Goal: Task Accomplishment & Management: Manage account settings

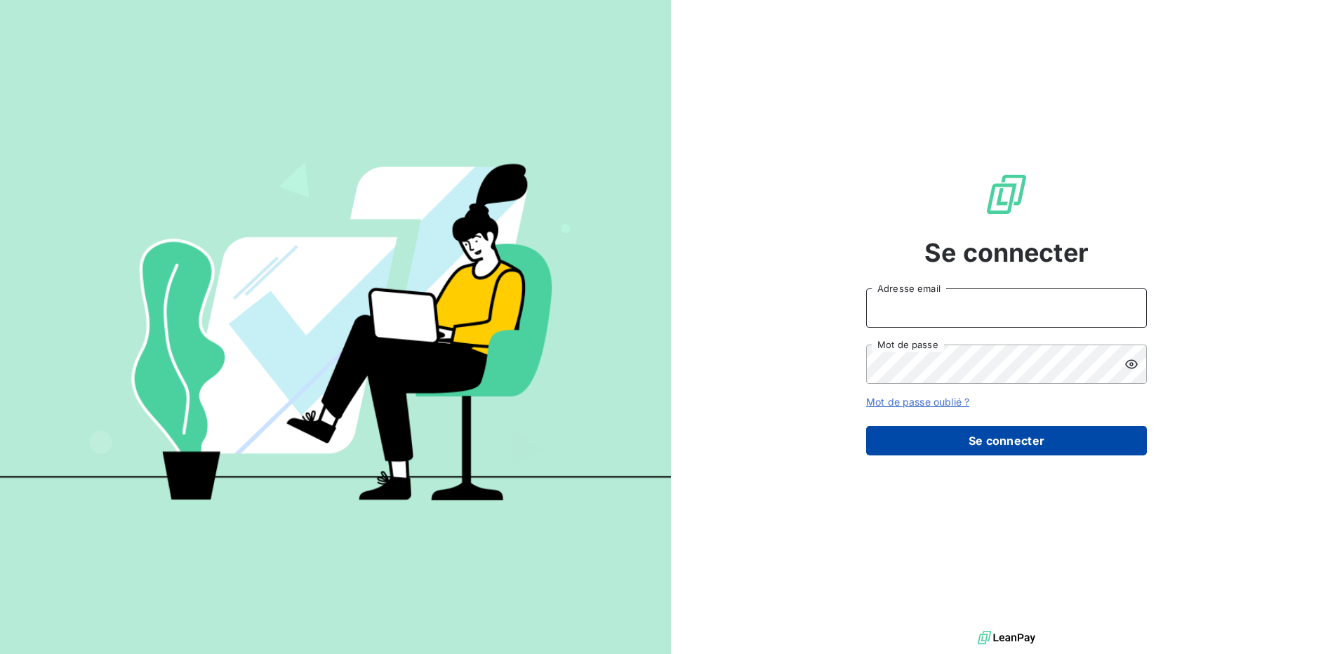
type input "[EMAIL_ADDRESS][PERSON_NAME][DOMAIN_NAME]"
click at [991, 452] on button "Se connecter" at bounding box center [1006, 440] width 281 height 29
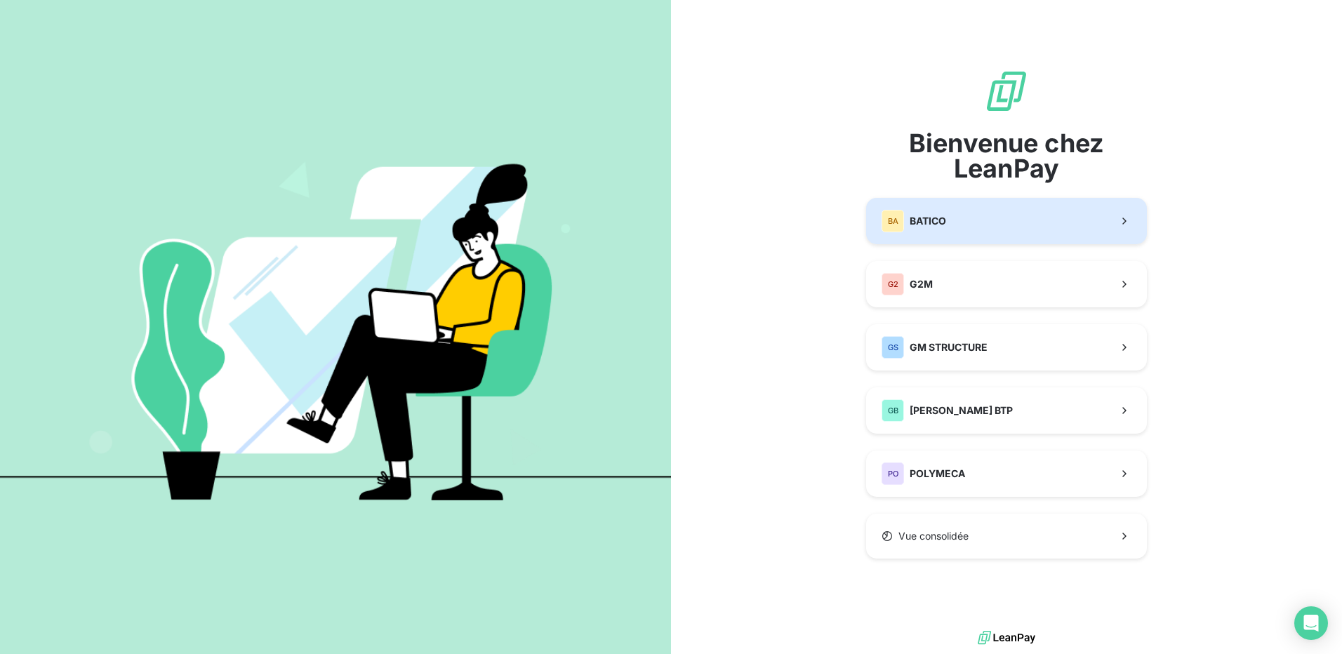
click at [985, 217] on button "BA BATICO" at bounding box center [1006, 221] width 281 height 46
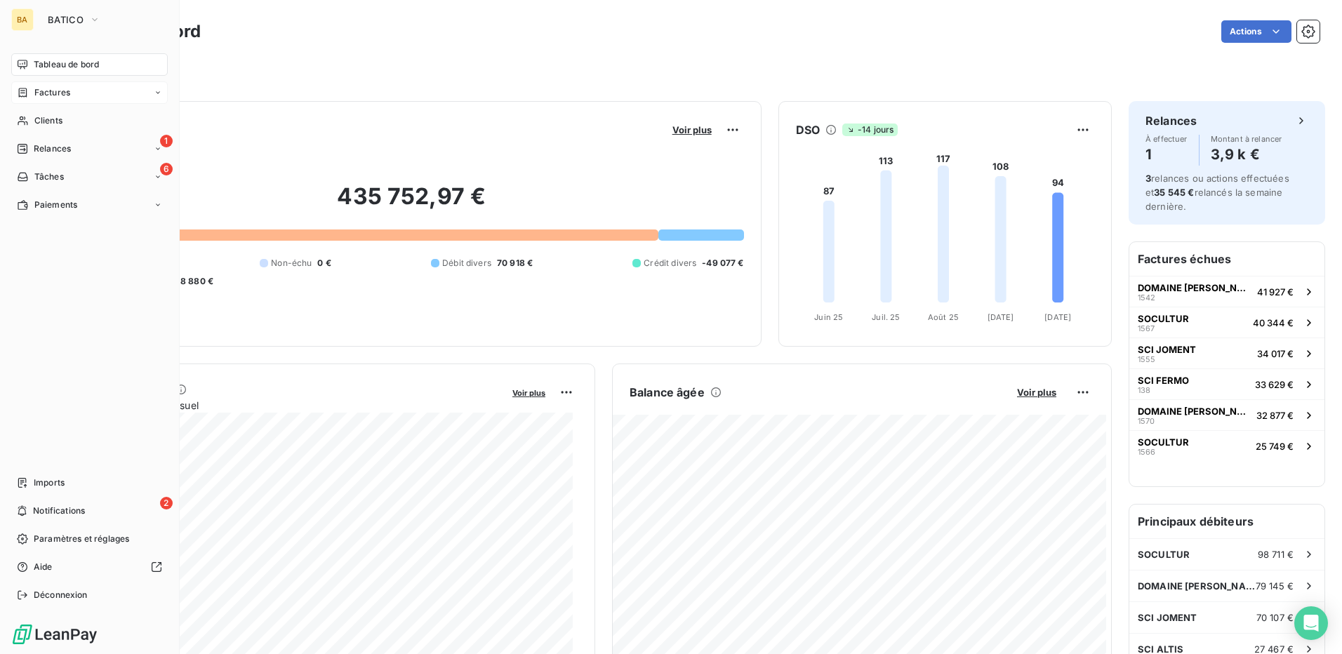
click at [30, 90] on div "Factures" at bounding box center [43, 92] width 53 height 13
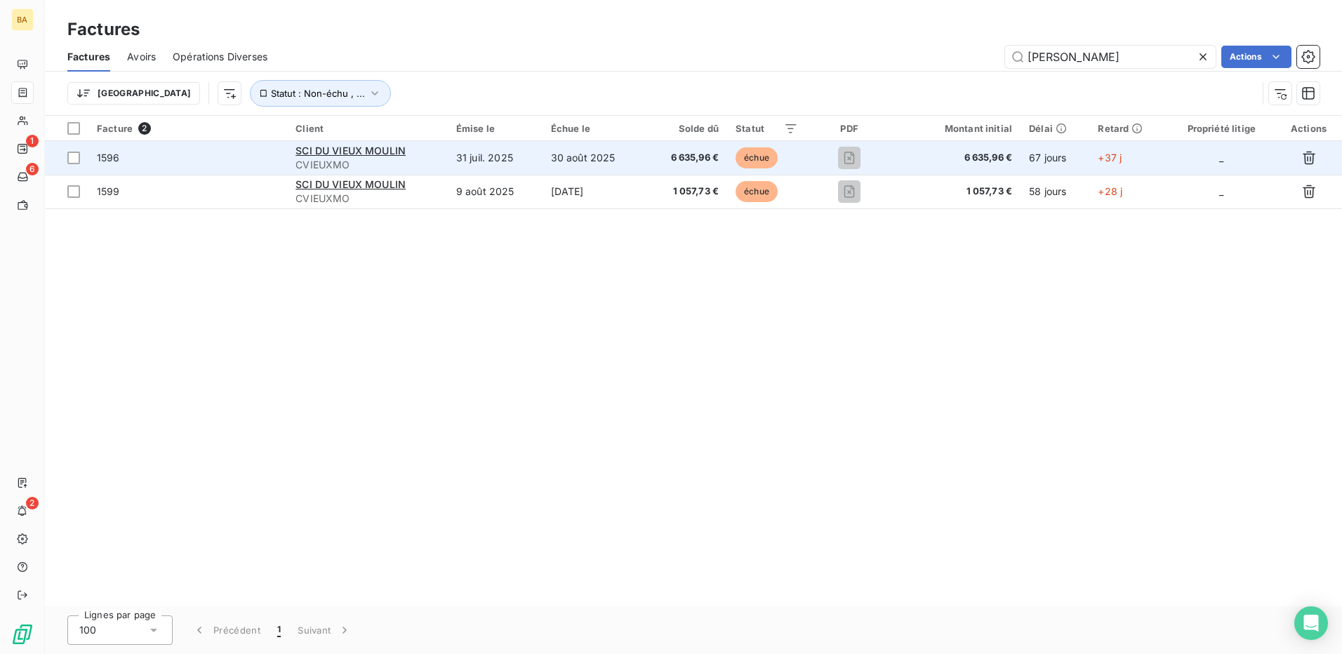
type input "[PERSON_NAME]"
click at [94, 159] on td "1596" at bounding box center [187, 158] width 199 height 34
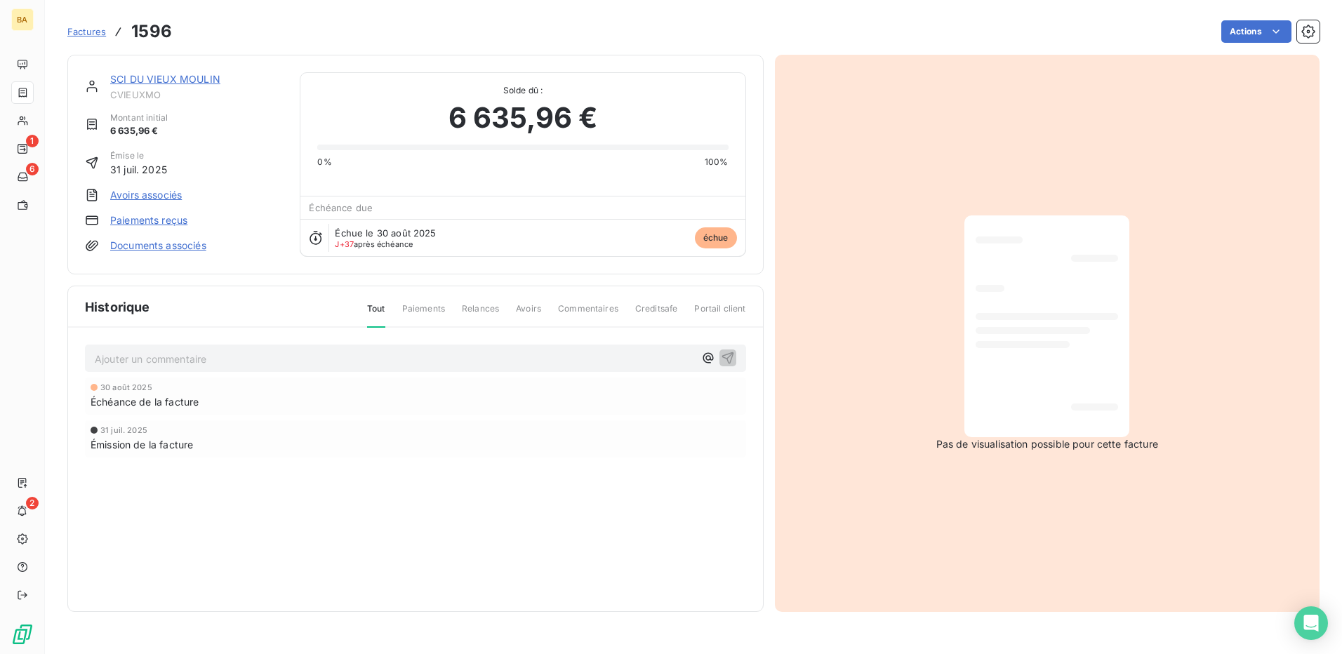
click at [135, 216] on link "Paiements reçus" at bounding box center [148, 220] width 77 height 14
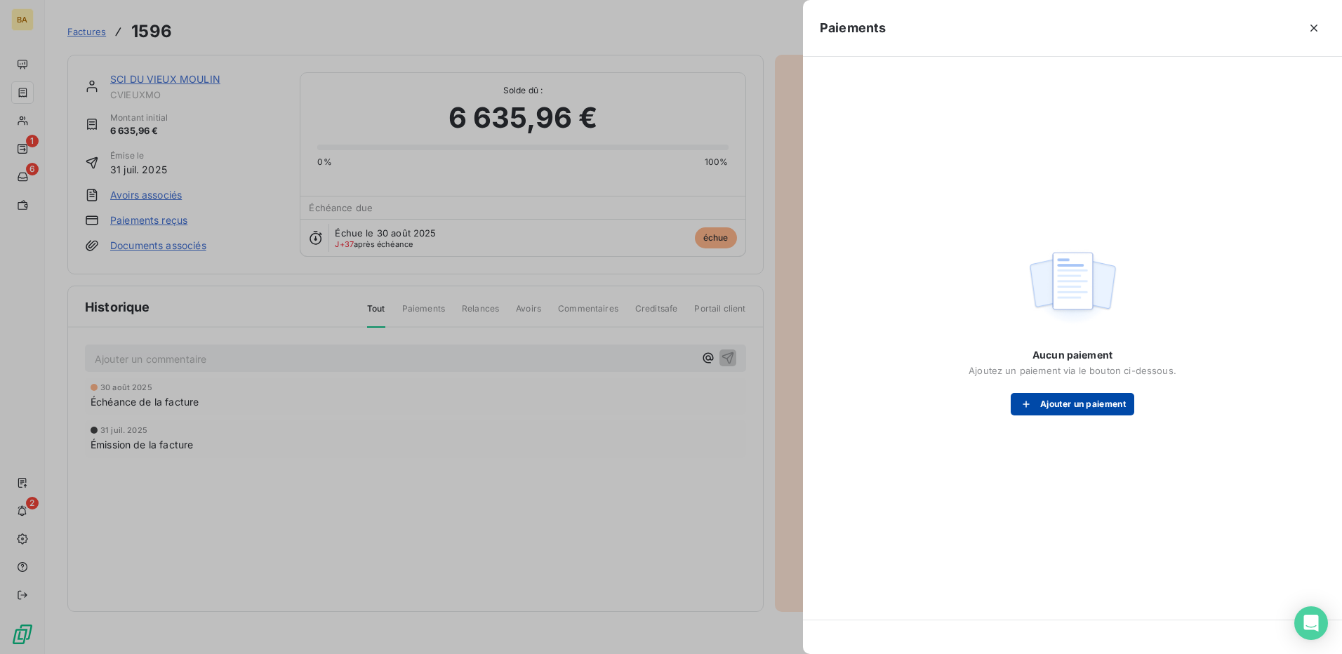
click at [1063, 400] on button "Ajouter un paiement" at bounding box center [1073, 404] width 124 height 22
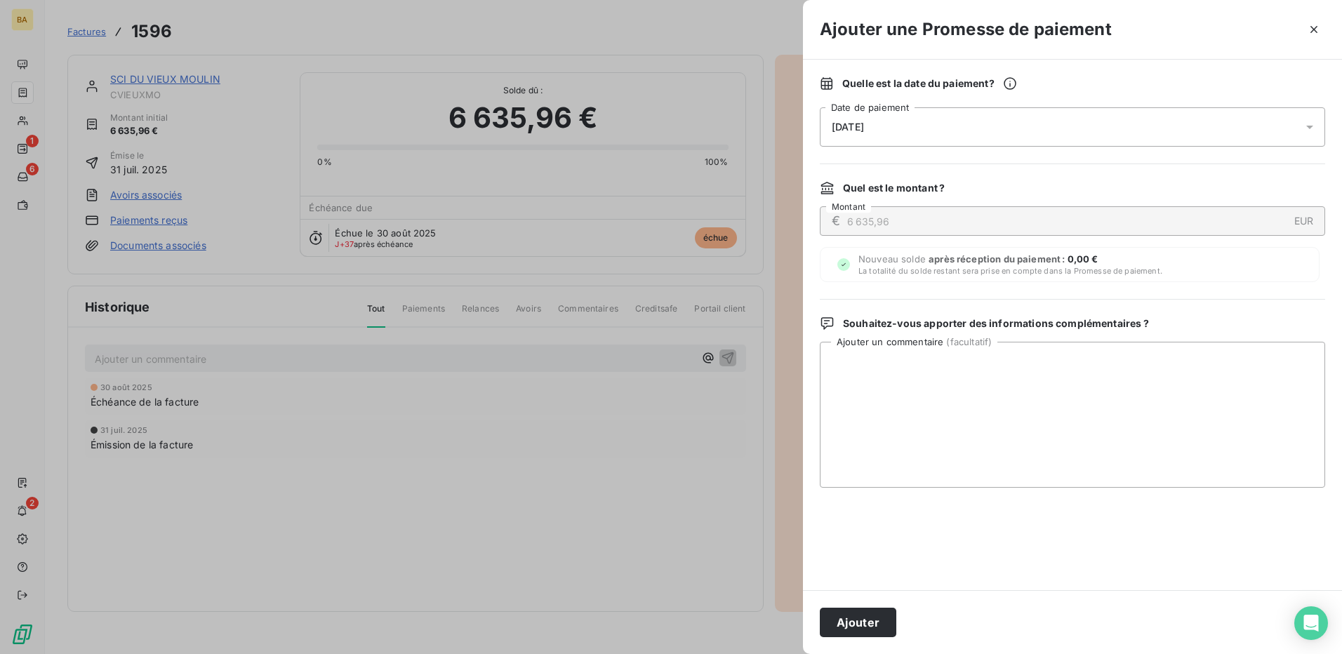
click at [922, 126] on div "[DATE]" at bounding box center [1072, 126] width 505 height 39
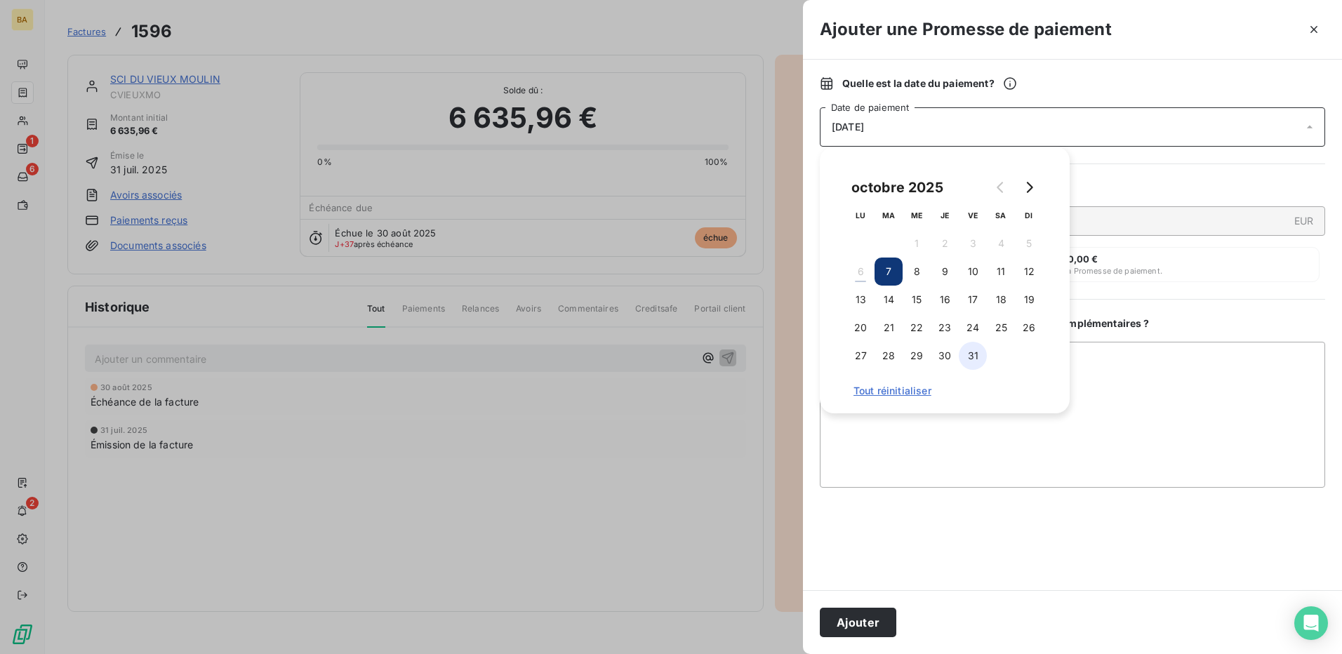
click at [973, 352] on button "31" at bounding box center [973, 356] width 28 height 28
click at [865, 623] on button "Ajouter" at bounding box center [858, 622] width 77 height 29
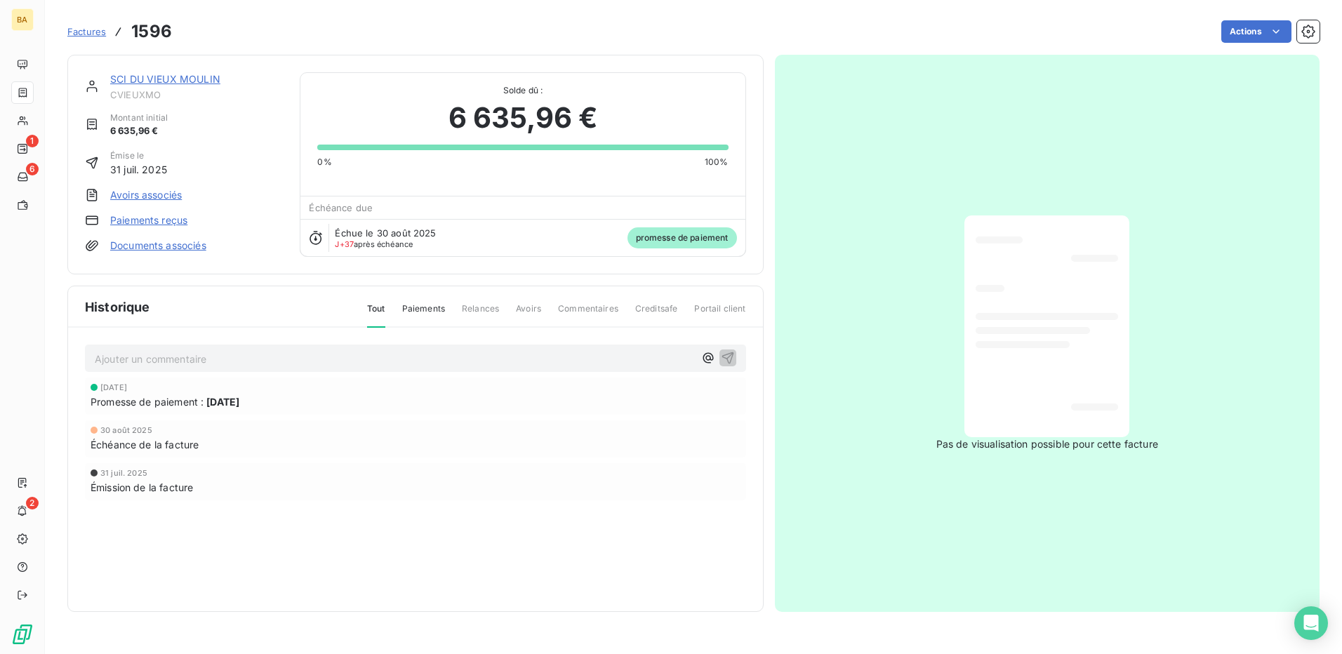
click at [94, 32] on span "Factures" at bounding box center [86, 31] width 39 height 11
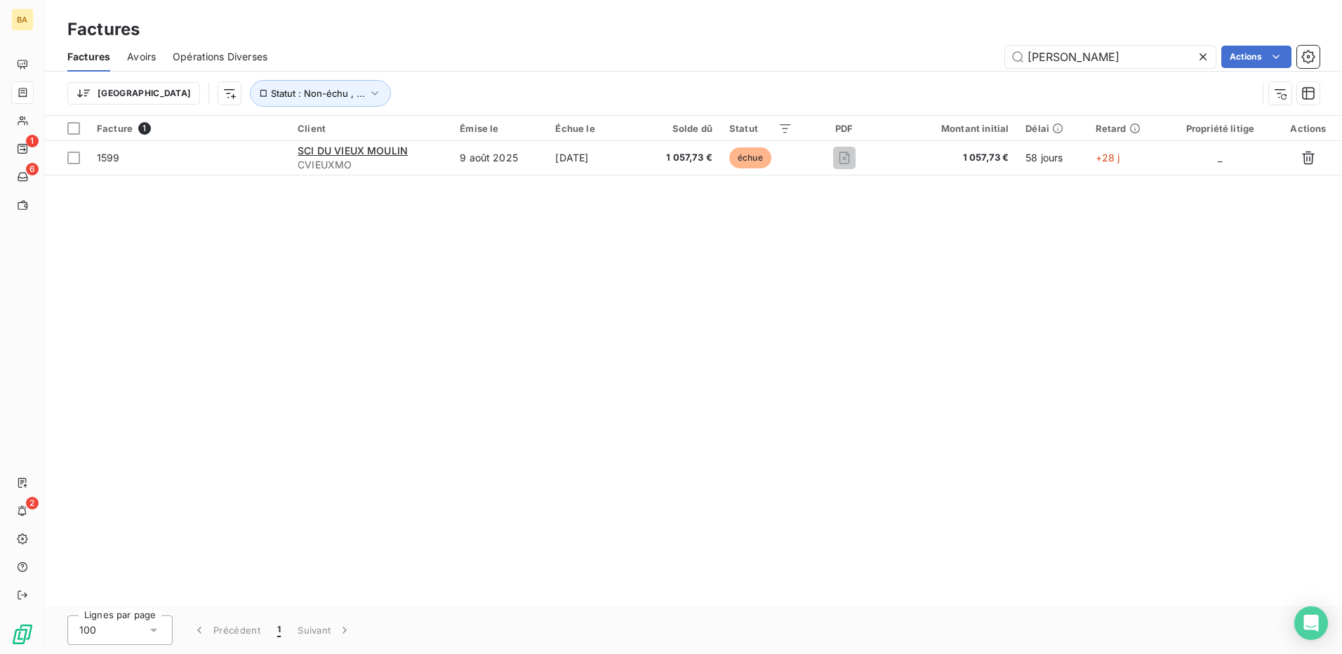
drag, startPoint x: 1056, startPoint y: 60, endPoint x: 982, endPoint y: 48, distance: 75.4
click at [982, 48] on div "[PERSON_NAME] Actions" at bounding box center [801, 57] width 1035 height 22
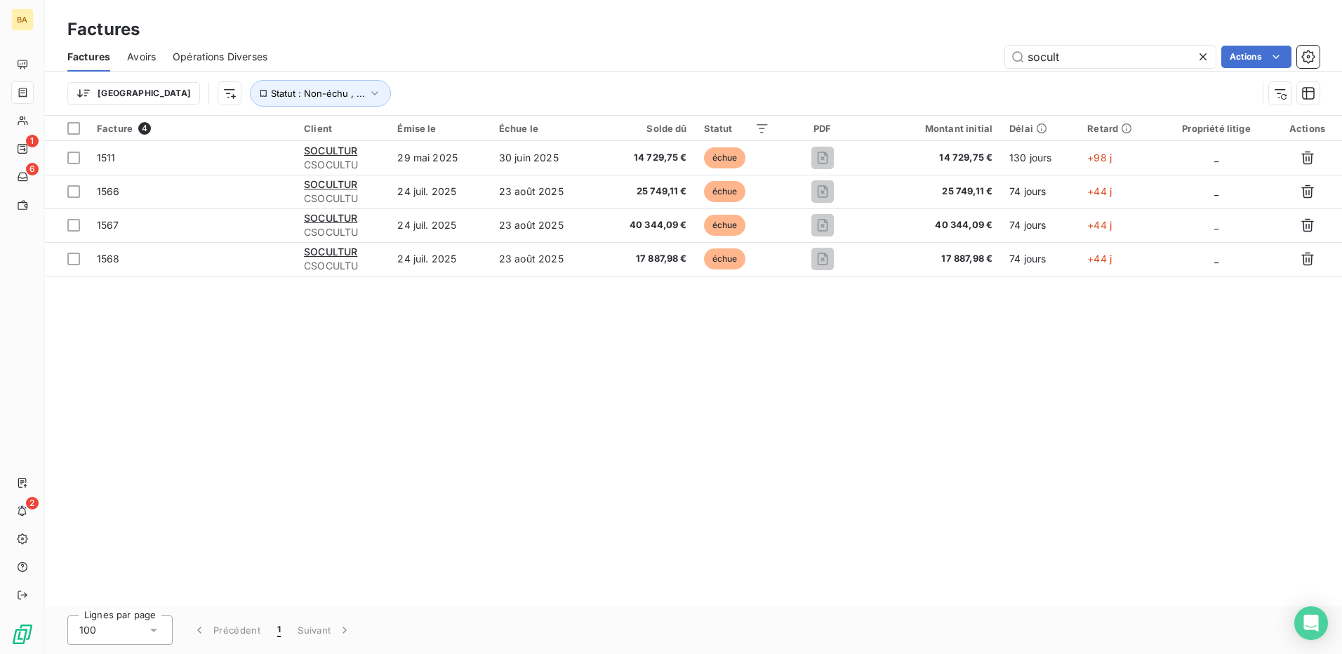
type input "socult"
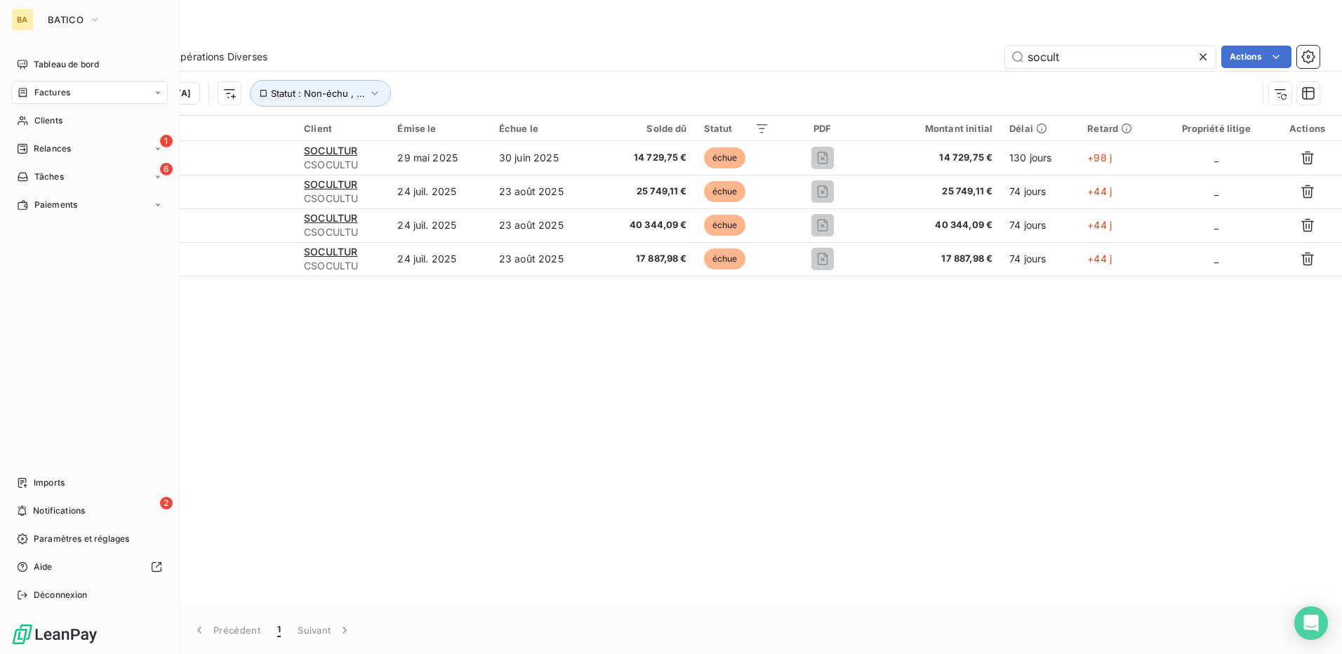
click at [25, 22] on div "BA" at bounding box center [22, 19] width 22 height 22
click at [53, 21] on span "BATICO" at bounding box center [66, 19] width 36 height 11
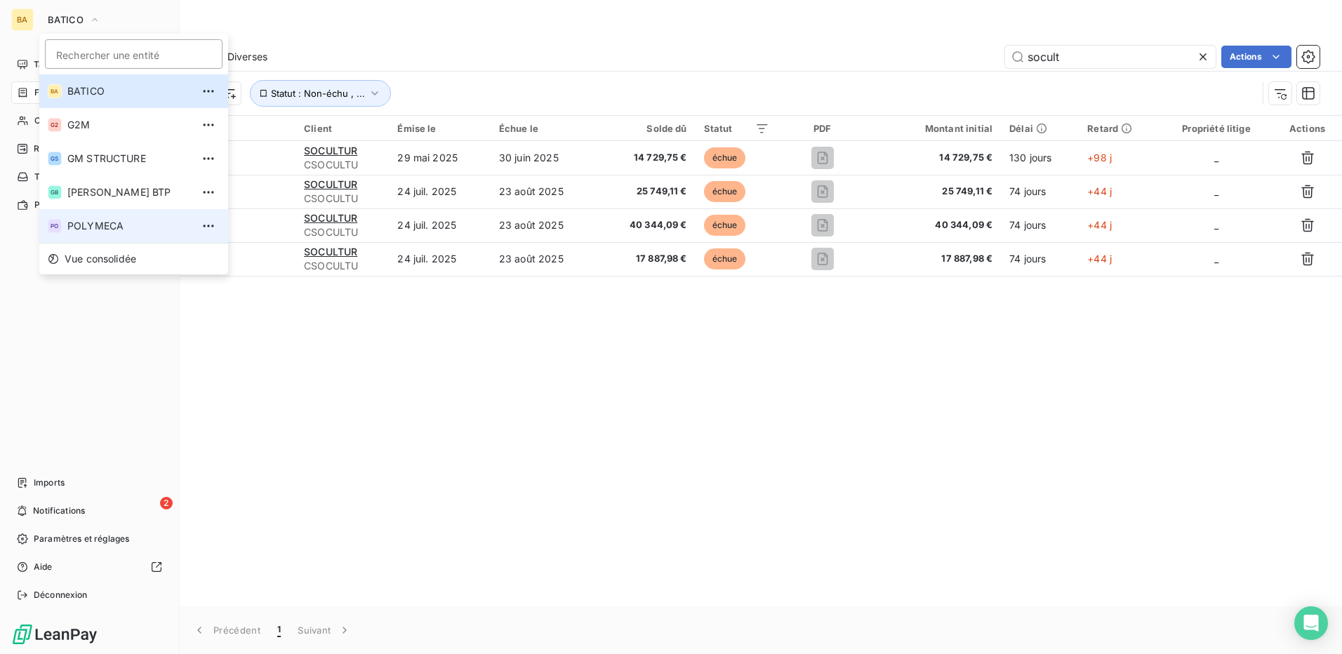
click at [81, 227] on span "POLYMECA" at bounding box center [129, 226] width 124 height 14
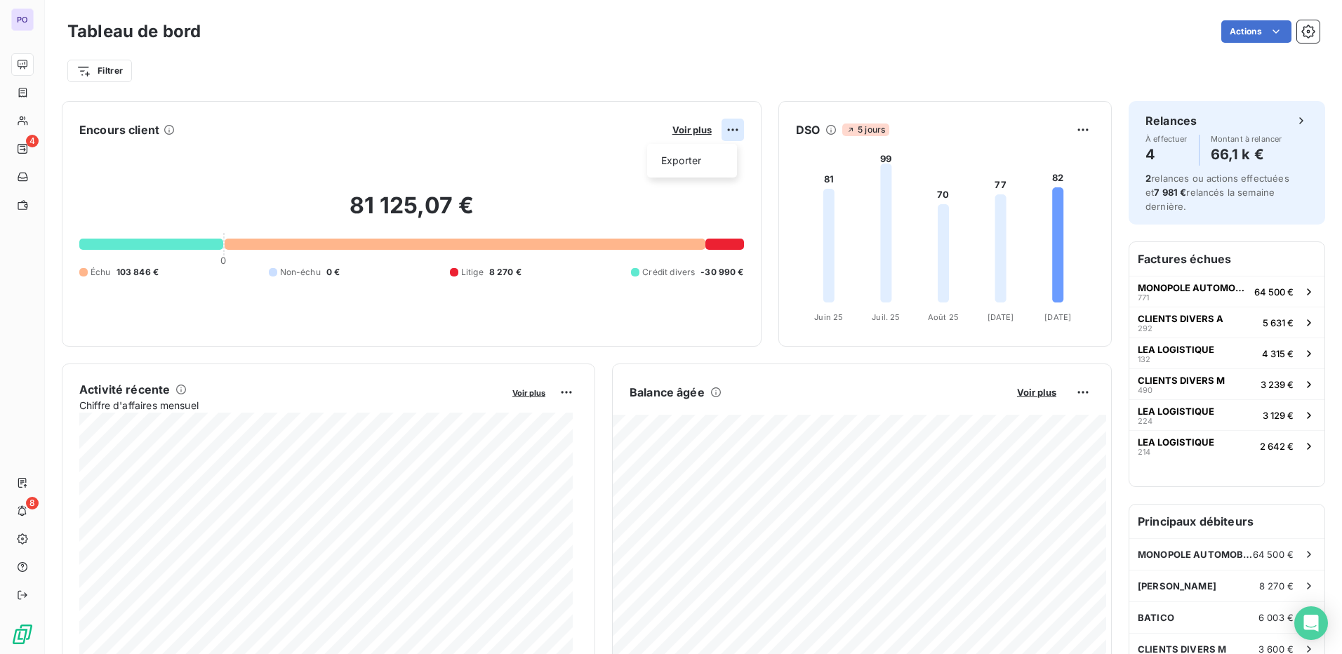
click at [723, 126] on html "PO 4 8 Tableau de bord Actions Filtrer Encours client Voir plus Exporter 81 125…" at bounding box center [671, 327] width 1342 height 654
click at [680, 126] on html "PO 4 8 Tableau de bord Actions Filtrer Encours client Voir plus Exporter 81 125…" at bounding box center [671, 327] width 1342 height 654
click at [684, 128] on span "Voir plus" at bounding box center [691, 129] width 39 height 11
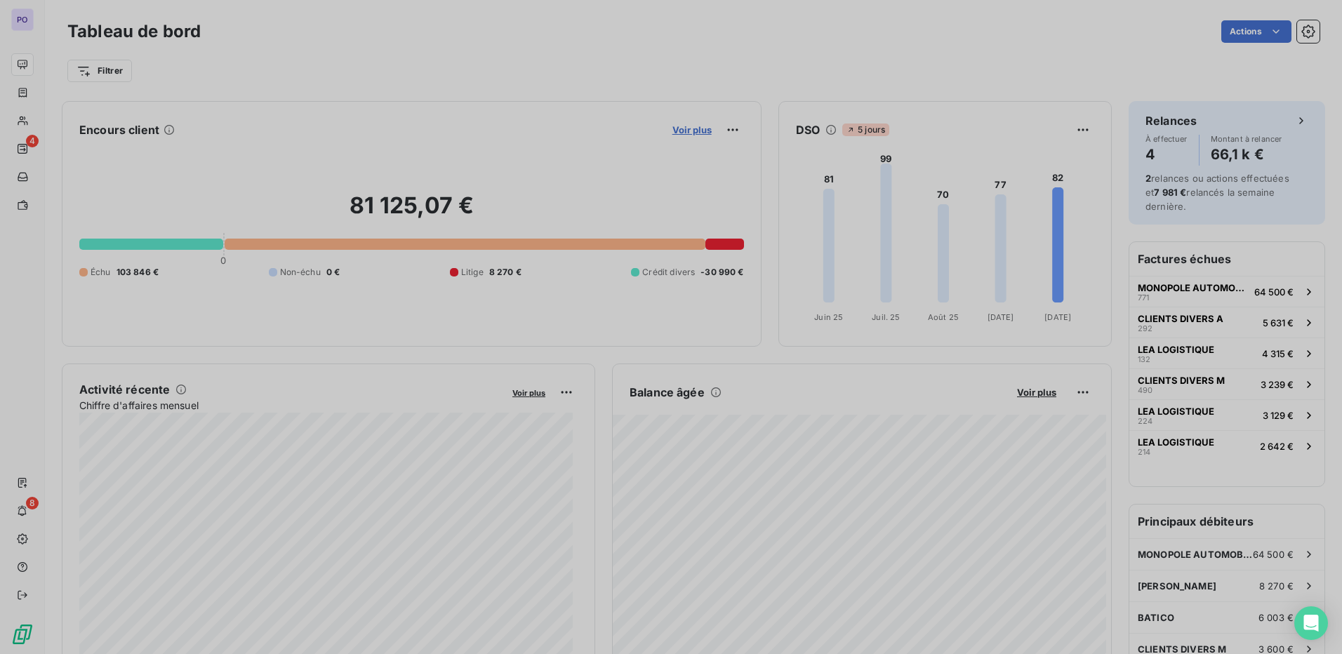
scroll to position [444, 529]
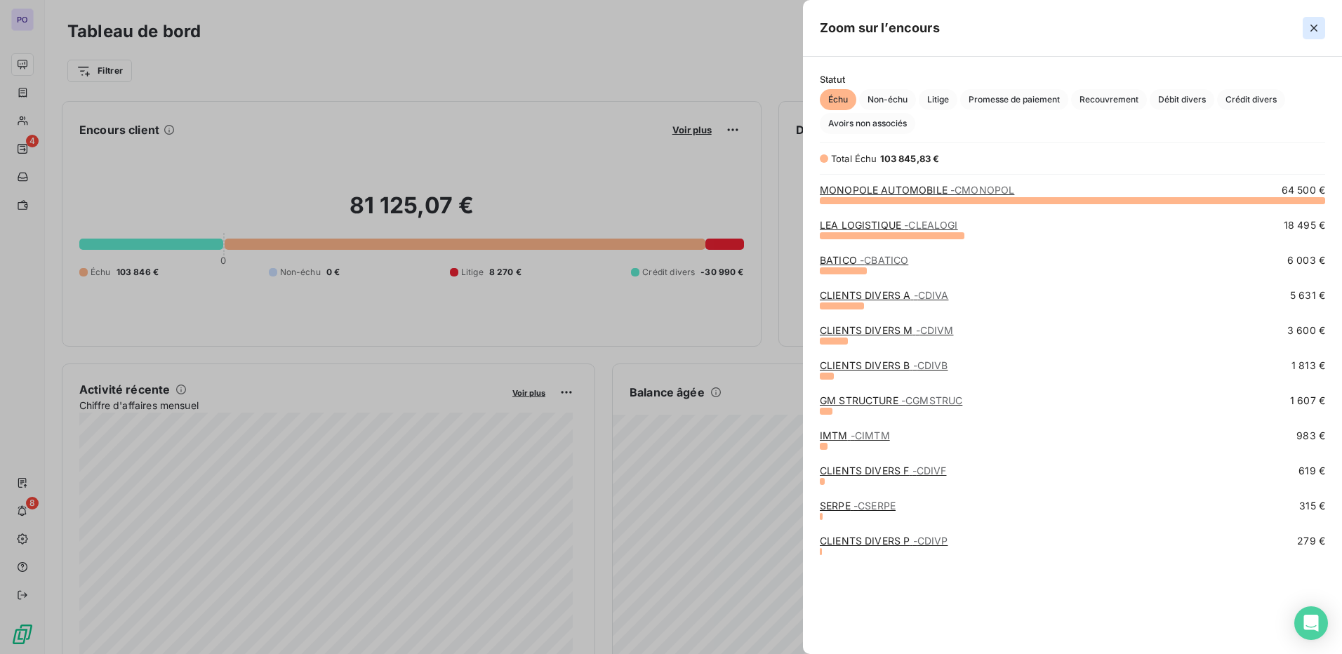
click at [1315, 28] on icon "button" at bounding box center [1314, 28] width 14 height 14
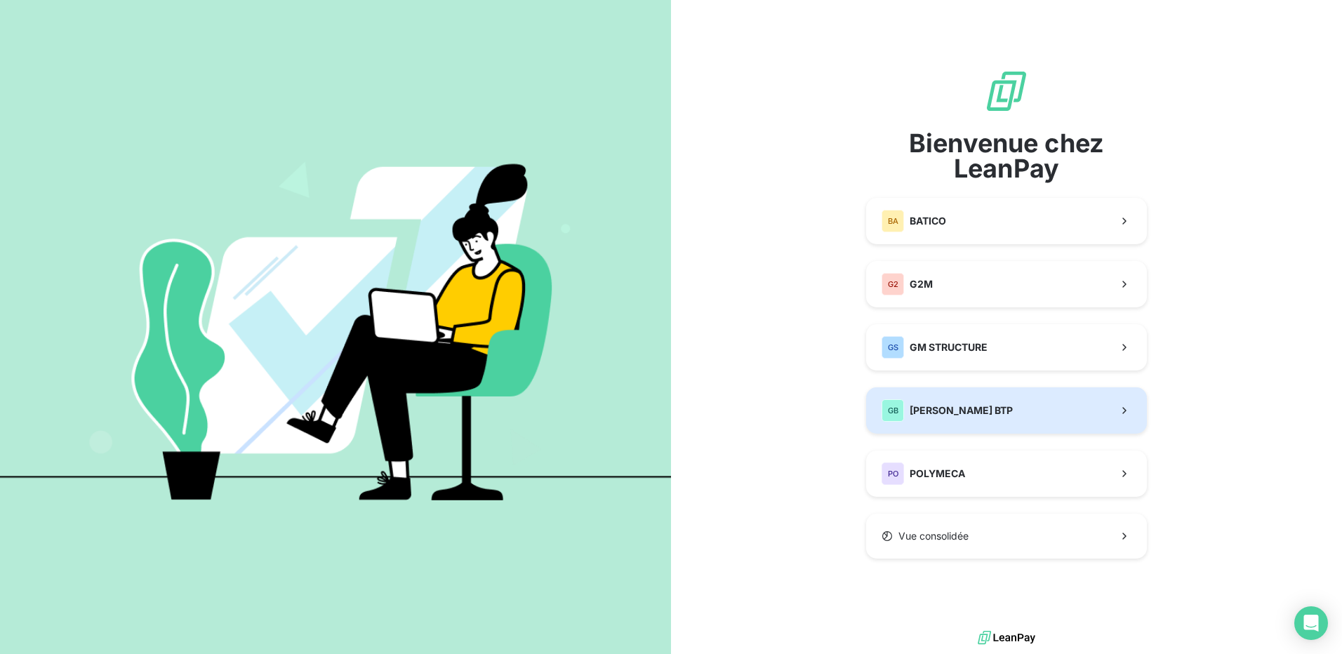
click at [955, 421] on div "GB [PERSON_NAME] BTP" at bounding box center [947, 410] width 131 height 22
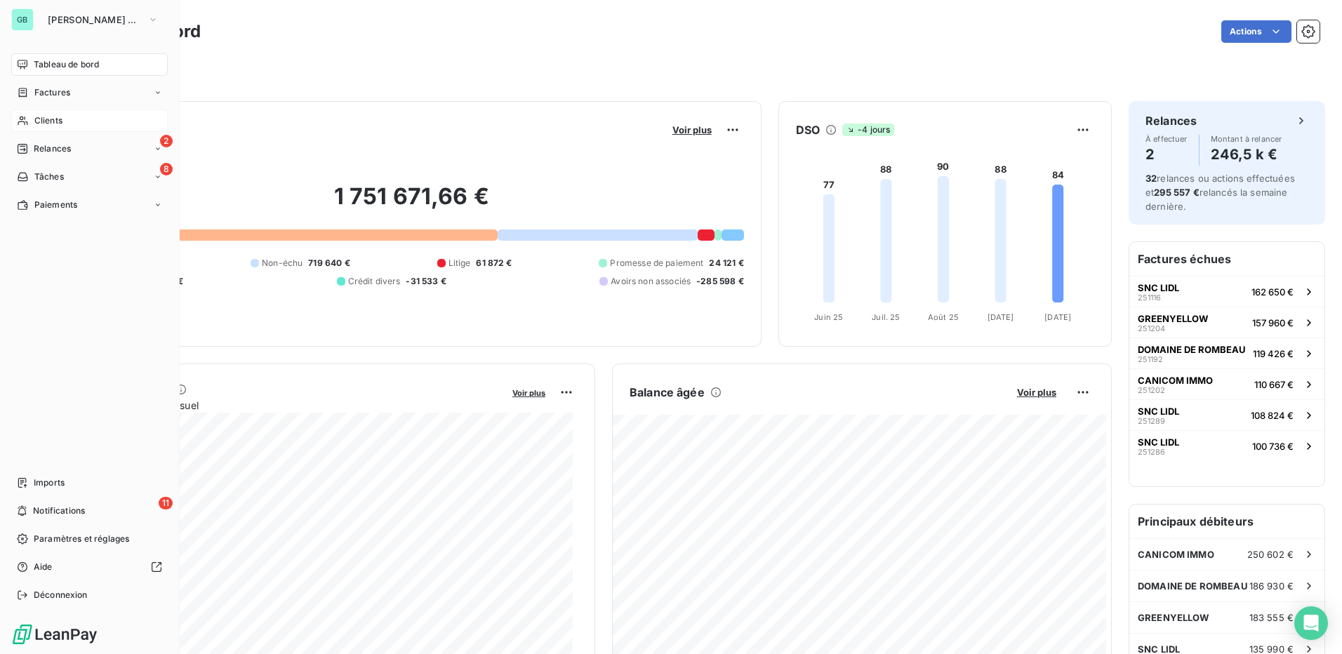
click at [59, 121] on span "Clients" at bounding box center [48, 120] width 28 height 13
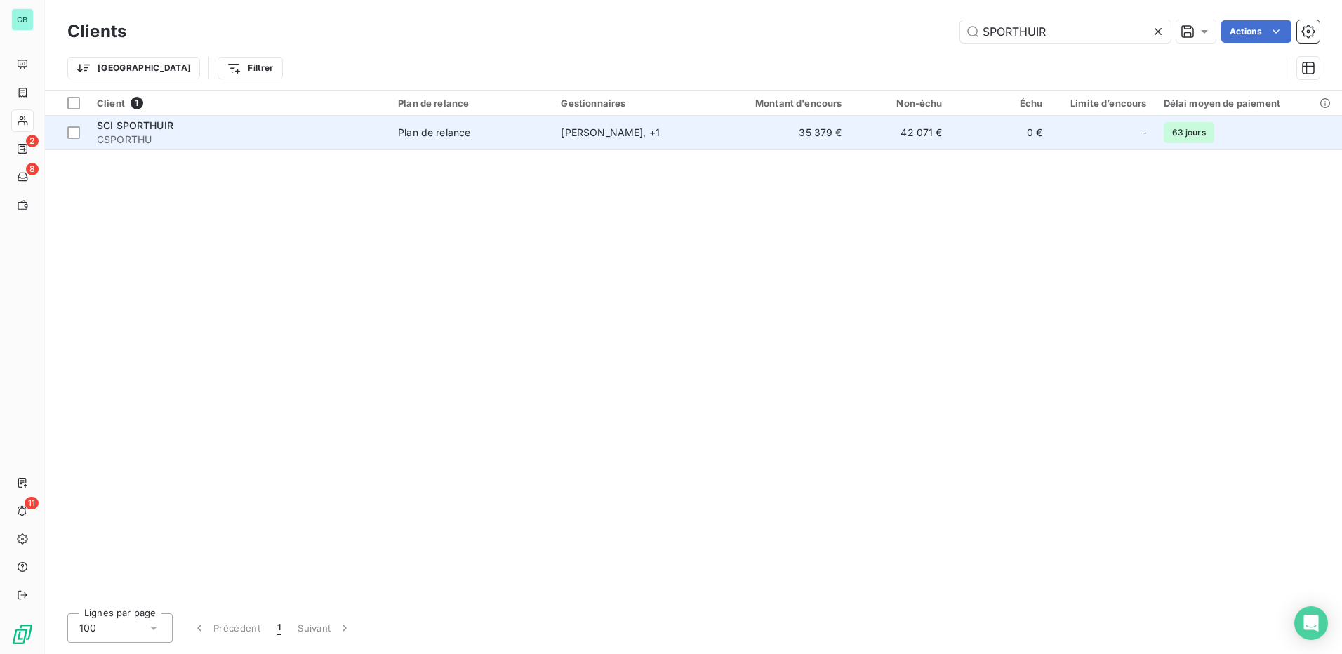
type input "SPORTHUIR"
click at [140, 126] on span "SCI SPORTHUIR" at bounding box center [135, 125] width 77 height 12
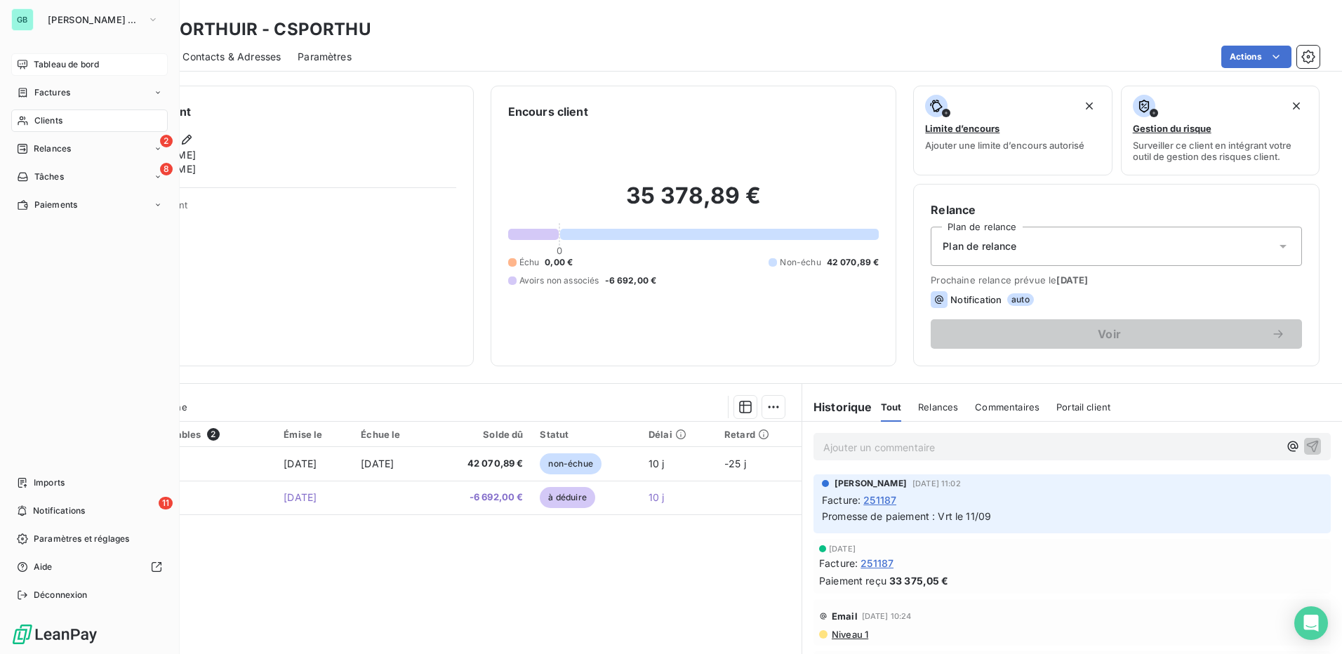
click at [63, 62] on span "Tableau de bord" at bounding box center [66, 64] width 65 height 13
